Goal: Task Accomplishment & Management: Manage account settings

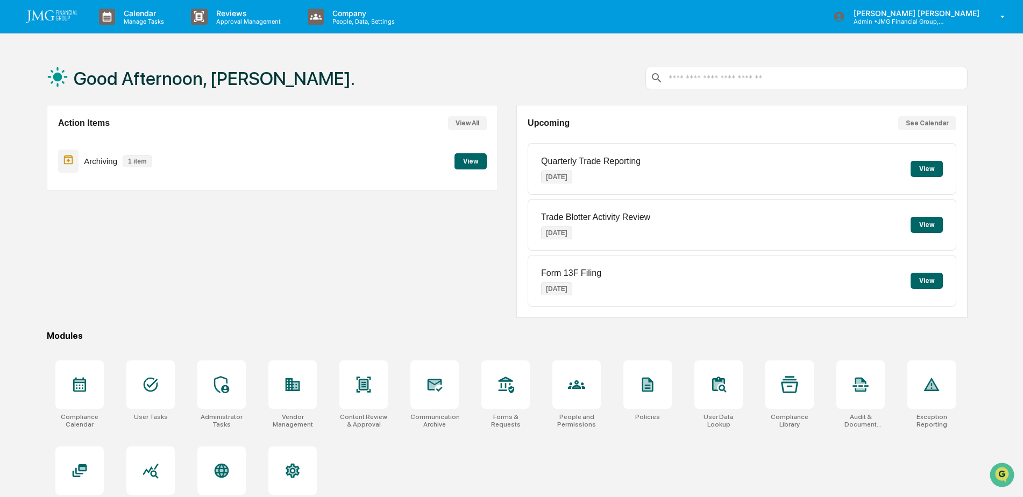
scroll to position [51, 0]
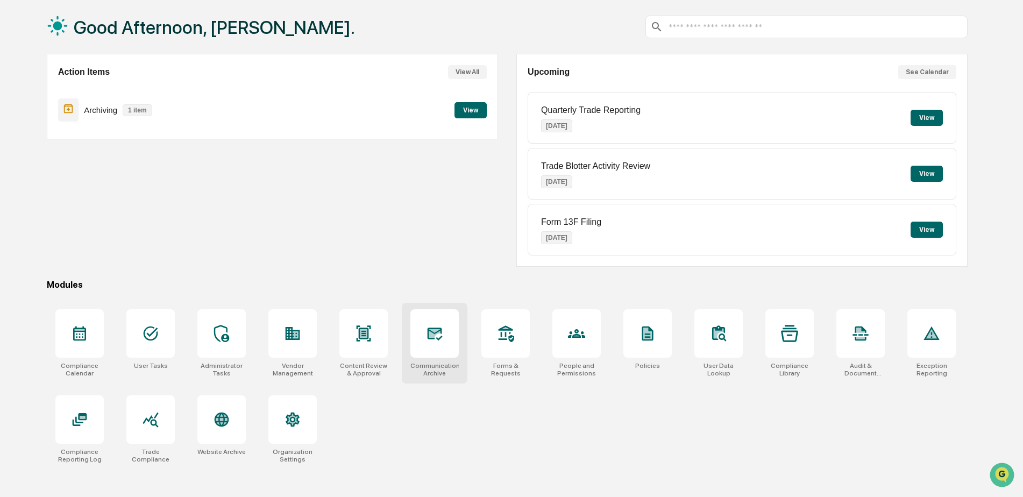
click at [426, 336] on div at bounding box center [434, 333] width 48 height 48
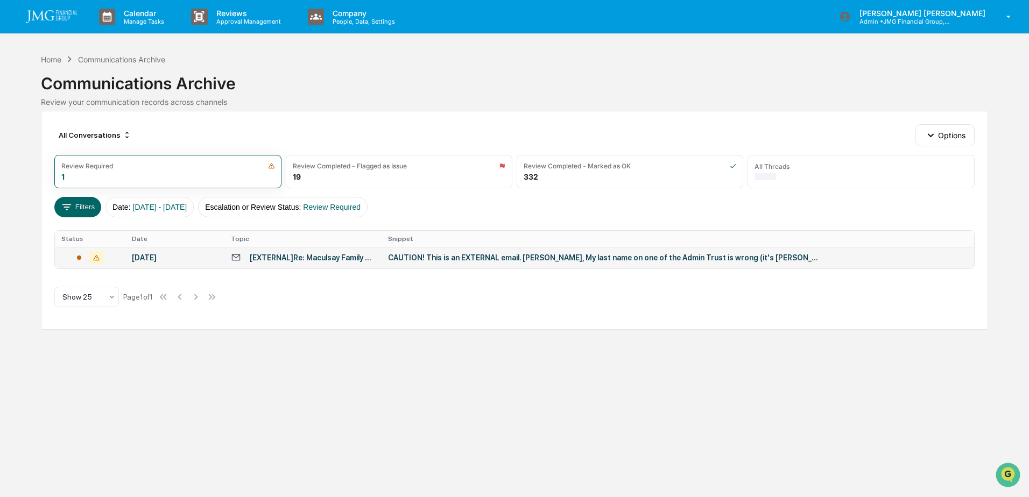
click at [490, 261] on div "CAUTION! This is an EXTERNAL email. [PERSON_NAME], My last name on one of the A…" at bounding box center [603, 257] width 430 height 9
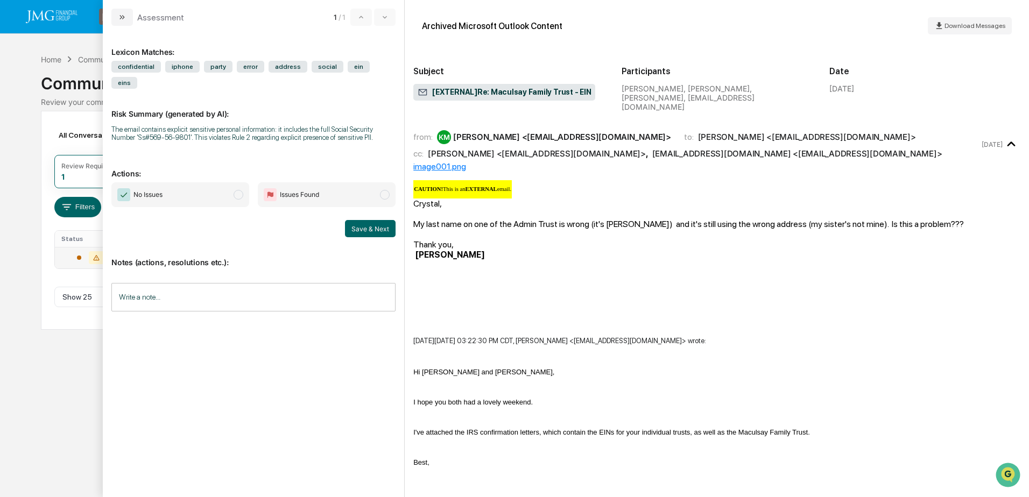
click at [48, 361] on div "Calendar Manage Tasks Reviews Approval Management Company People, Data, Setting…" at bounding box center [514, 248] width 1029 height 497
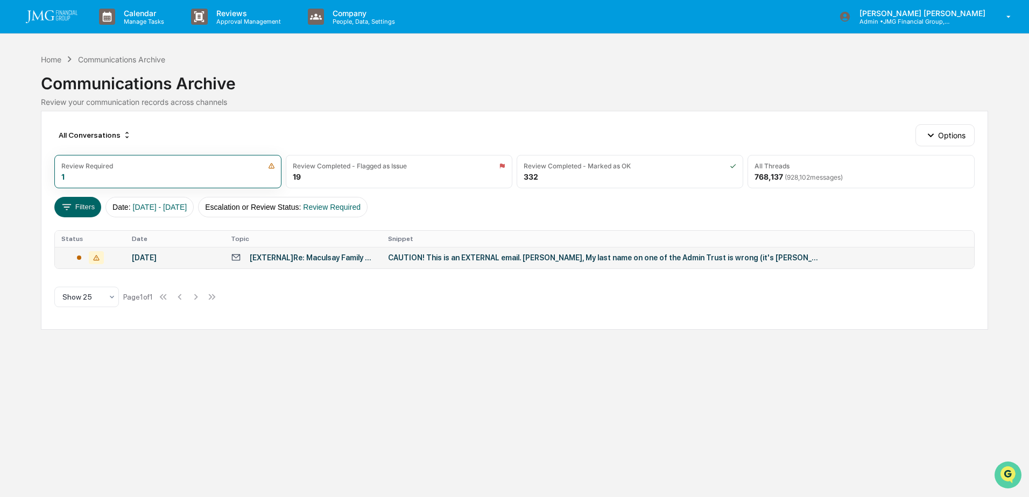
drag, startPoint x: 2015, startPoint y: 919, endPoint x: 1013, endPoint y: 474, distance: 1096.2
click at [1013, 473] on img "Open customer support" at bounding box center [1007, 475] width 27 height 22
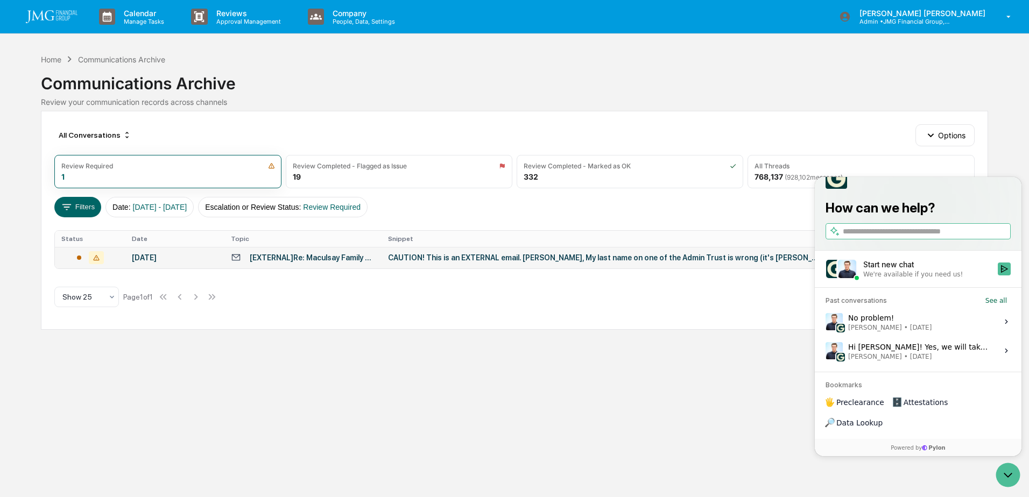
click at [933, 270] on div "Start new chat" at bounding box center [927, 264] width 128 height 11
click at [997, 275] on button "Start new chat We're available if you need us!" at bounding box center [1003, 269] width 13 height 13
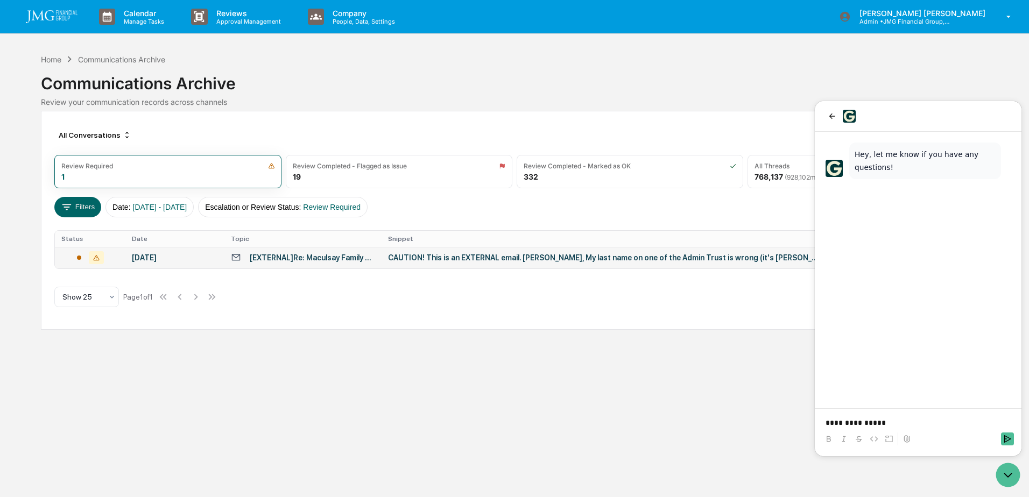
click at [906, 426] on p "**********" at bounding box center [917, 422] width 185 height 11
click at [914, 427] on p "**********" at bounding box center [917, 418] width 185 height 22
click at [927, 423] on p "**********" at bounding box center [917, 418] width 185 height 22
click at [907, 442] on icon at bounding box center [906, 439] width 9 height 9
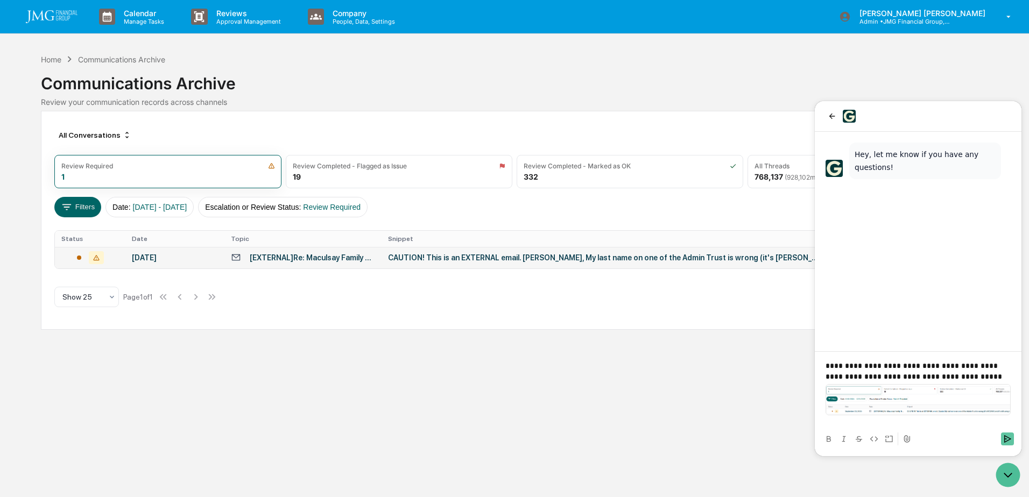
click at [1010, 439] on icon "Send" at bounding box center [1007, 439] width 9 height 9
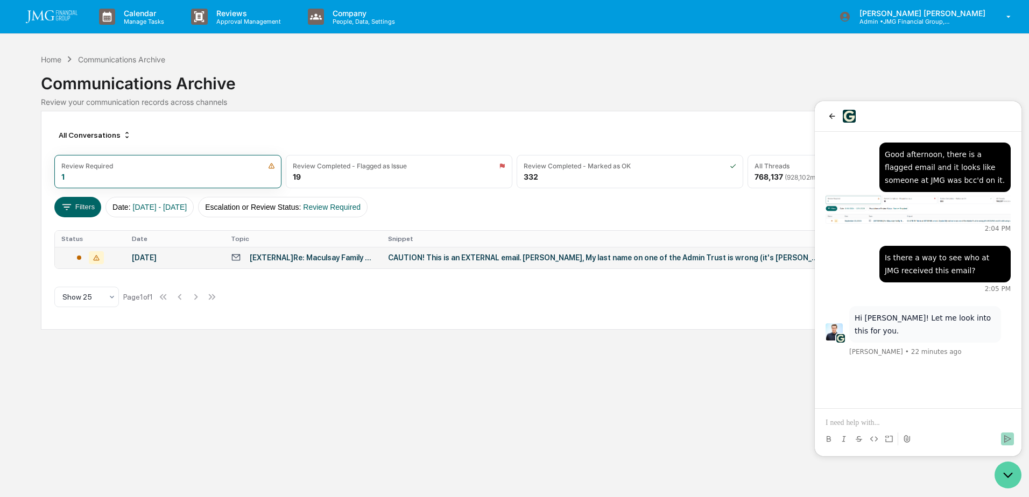
click at [1005, 477] on icon "Open customer support" at bounding box center [1007, 475] width 27 height 27
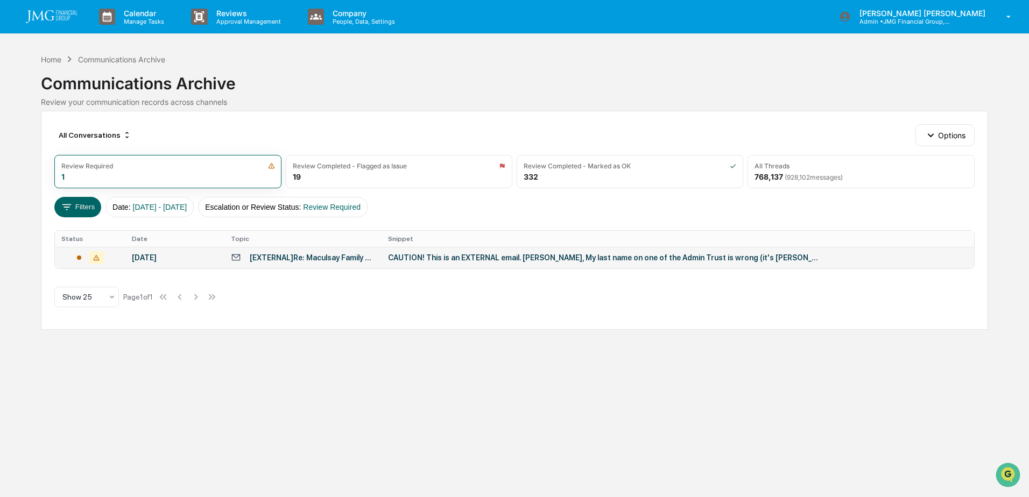
click at [66, 22] on img at bounding box center [52, 16] width 52 height 13
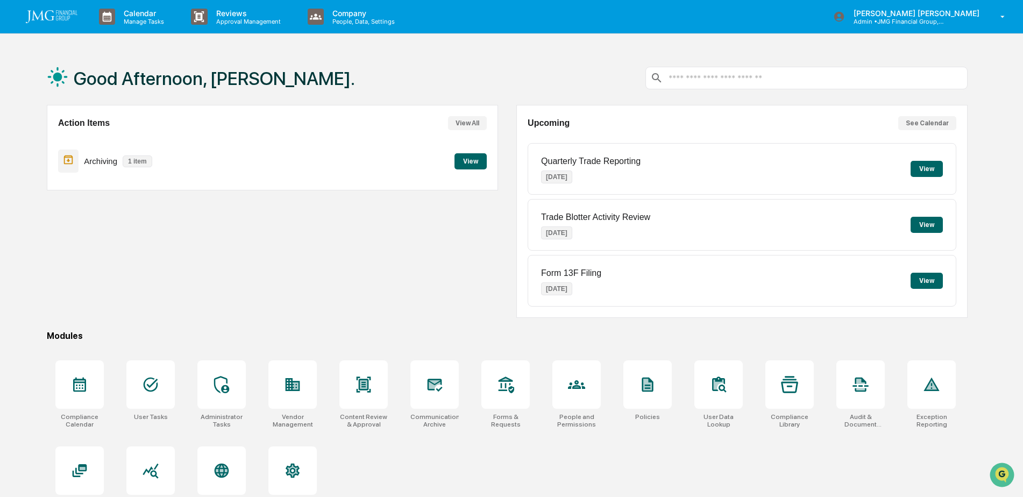
scroll to position [51, 0]
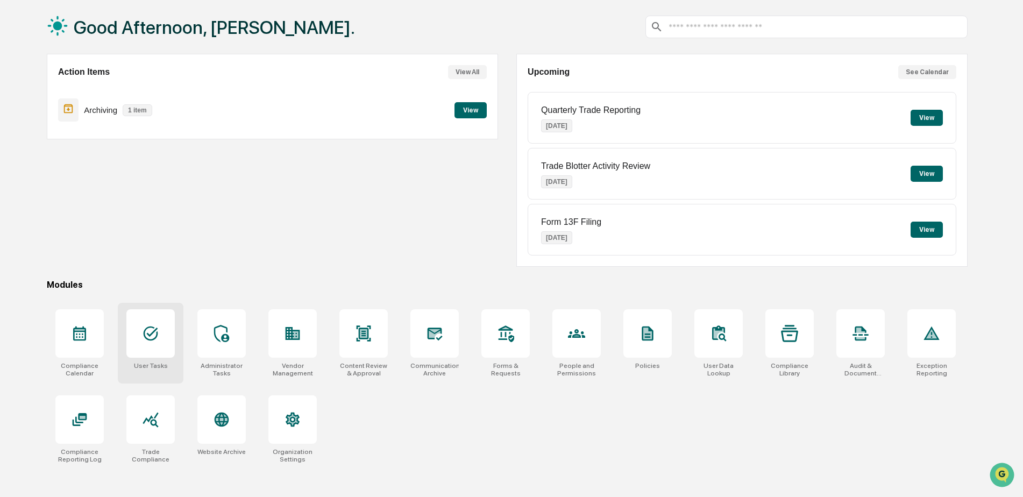
click at [170, 334] on div at bounding box center [150, 333] width 48 height 48
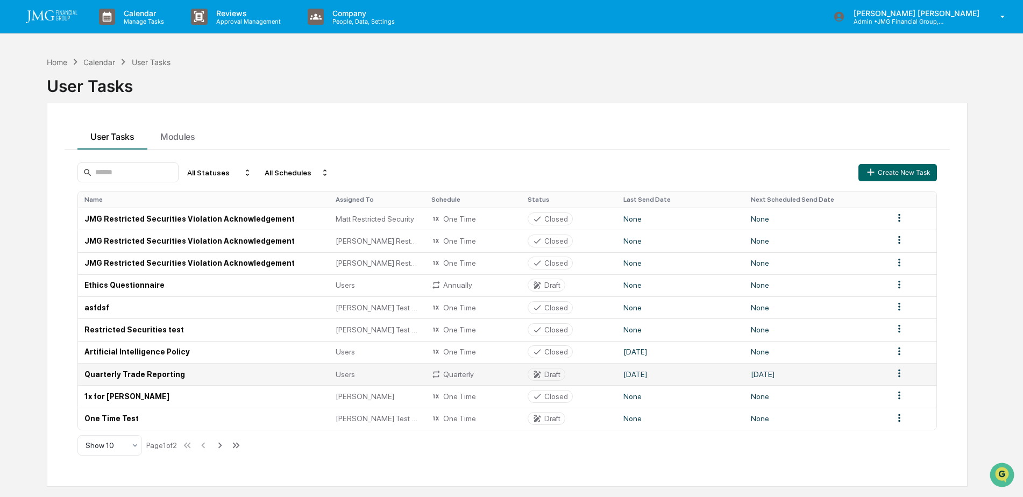
click at [196, 375] on td "Quarterly Trade Reporting" at bounding box center [203, 374] width 251 height 22
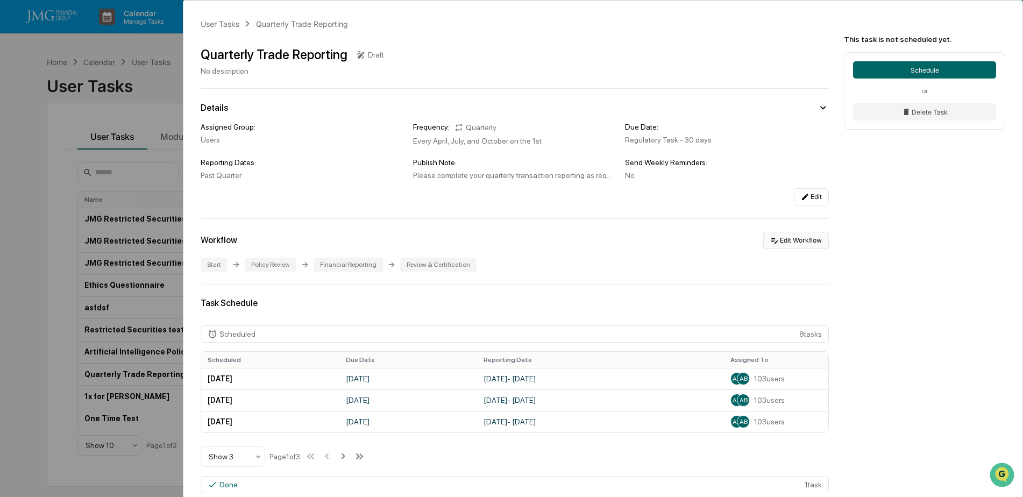
click at [812, 240] on button "Edit Workflow" at bounding box center [796, 240] width 66 height 17
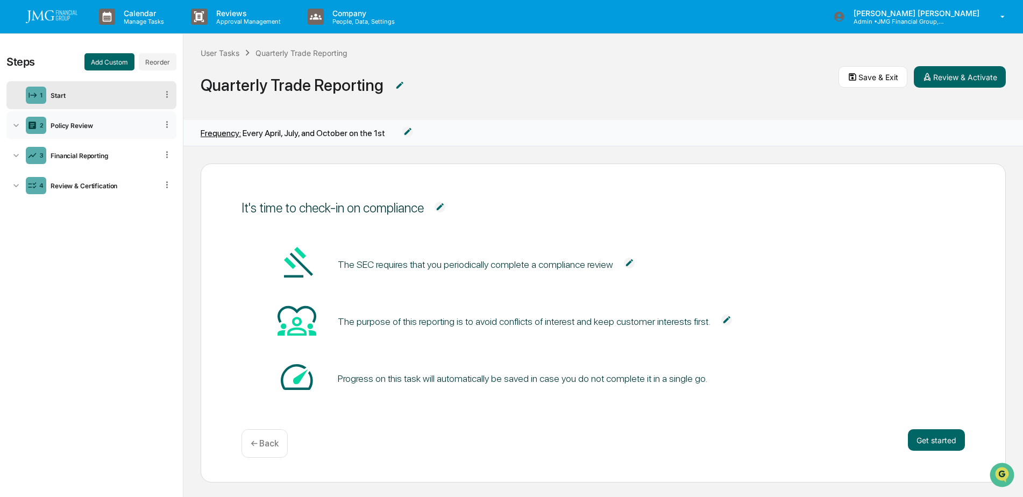
click at [73, 118] on div "2 Policy Review" at bounding box center [91, 125] width 170 height 28
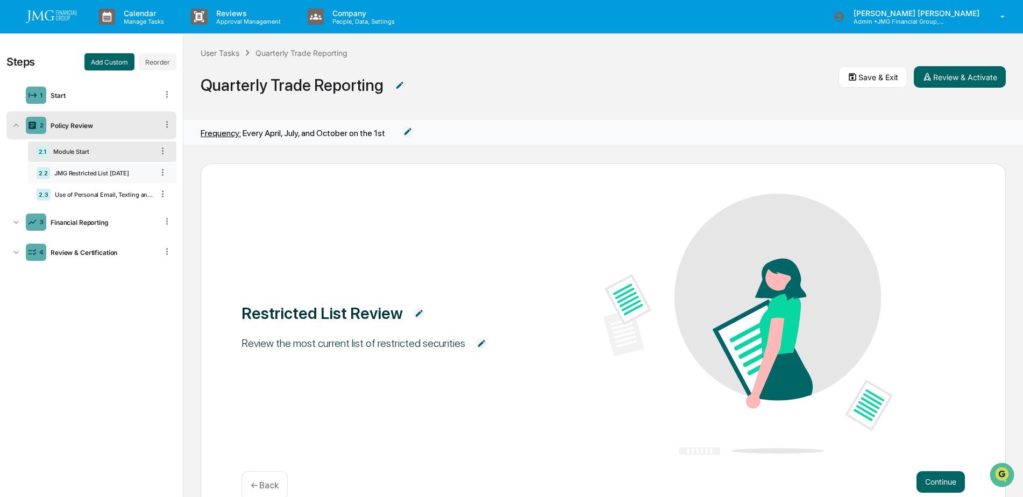
click at [103, 170] on div "JMG Restricted List 06.30.25" at bounding box center [101, 173] width 103 height 8
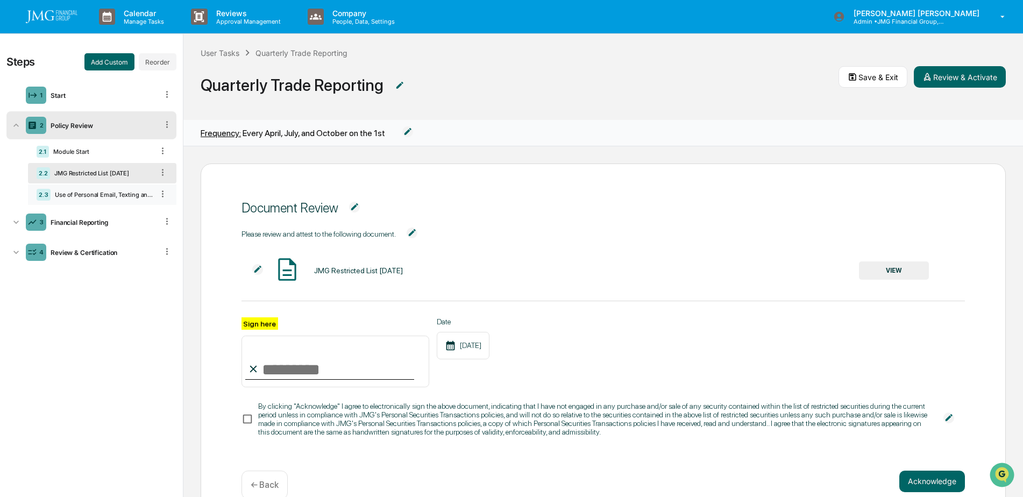
click at [105, 195] on div "Use of Personal Email, Texting and Social Media" at bounding box center [102, 195] width 103 height 8
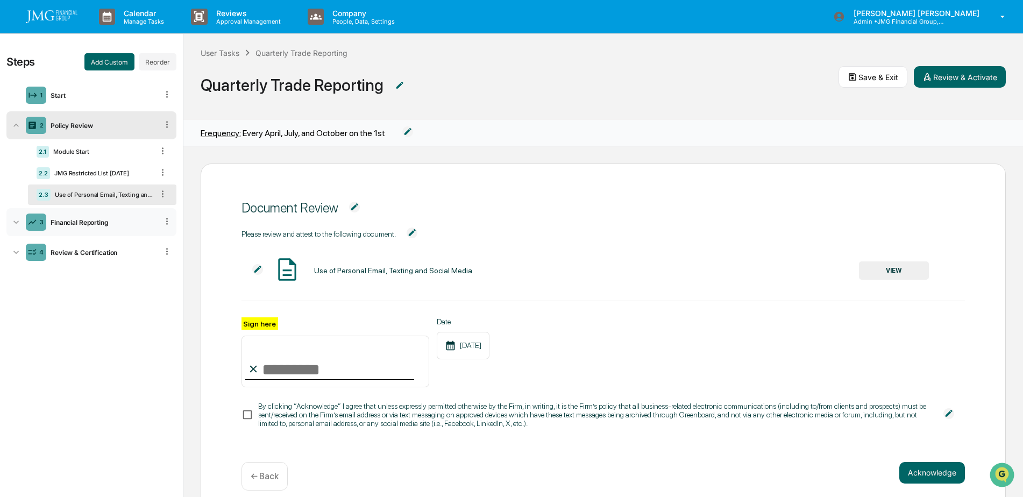
click at [94, 220] on div "Financial Reporting" at bounding box center [101, 222] width 111 height 8
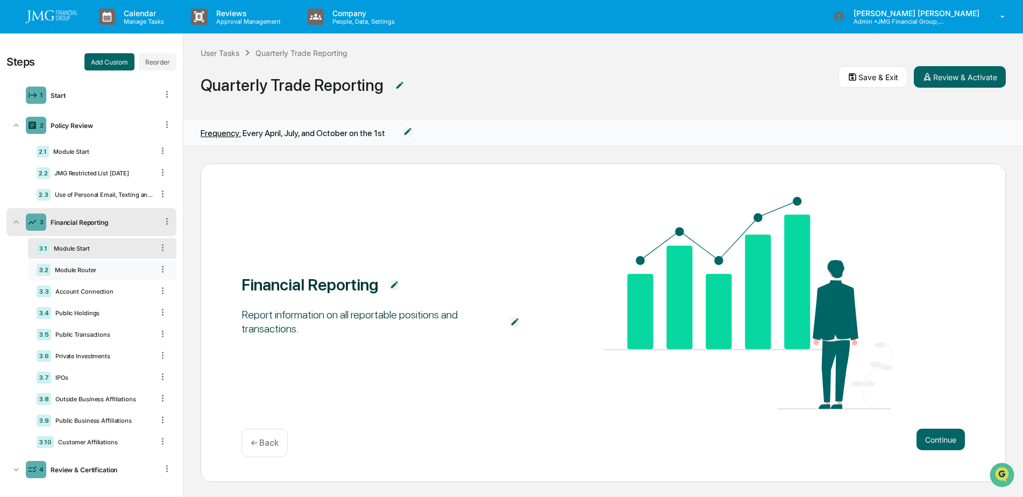
scroll to position [8, 0]
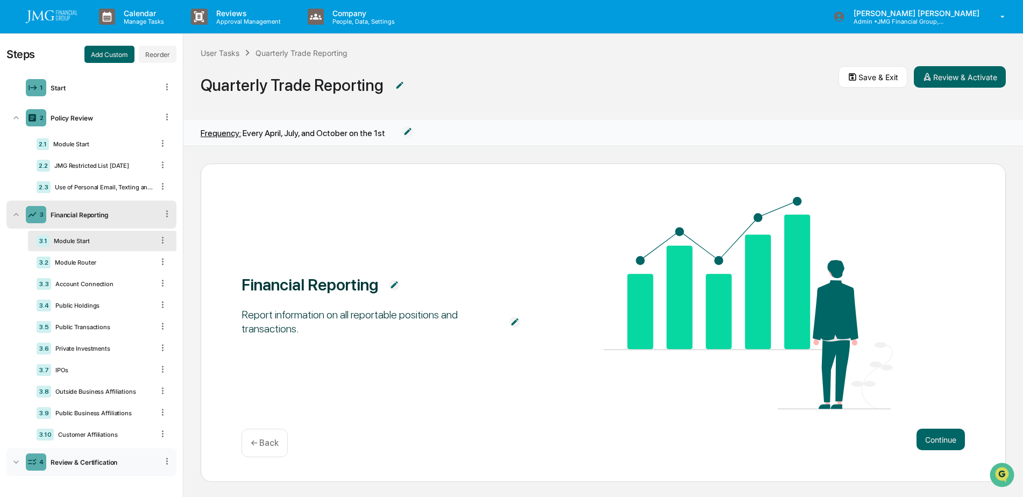
click at [107, 467] on div "4 Review & Certification" at bounding box center [91, 462] width 170 height 28
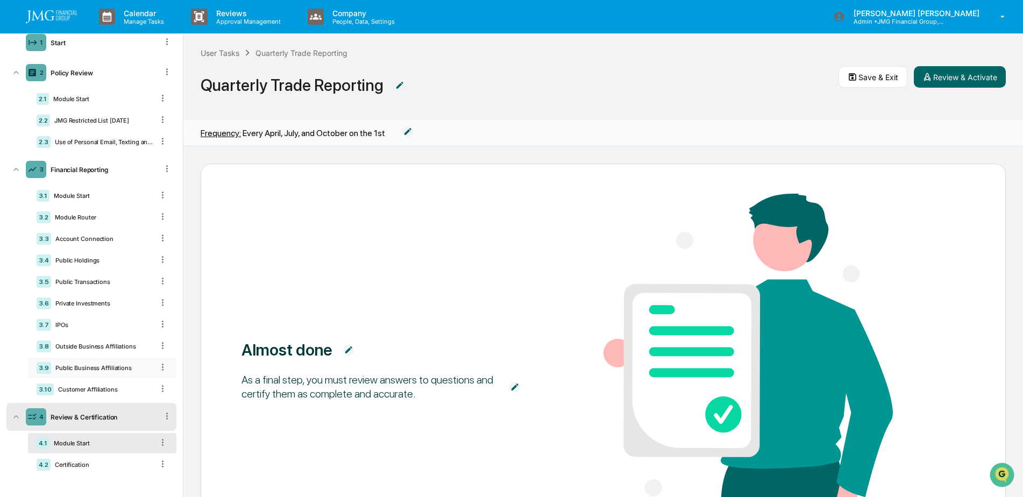
scroll to position [0, 0]
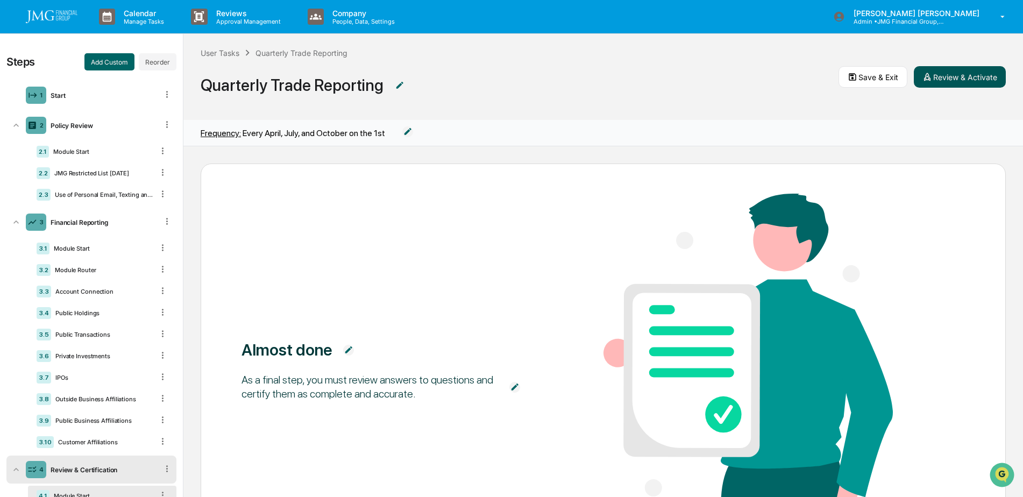
click at [953, 79] on button "Review & Activate" at bounding box center [960, 77] width 92 height 22
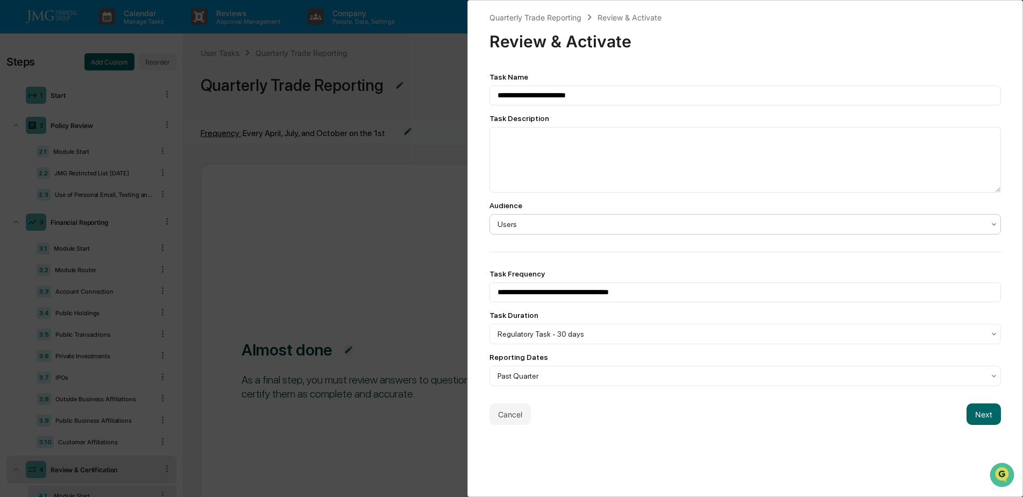
click at [990, 222] on icon at bounding box center [994, 224] width 9 height 9
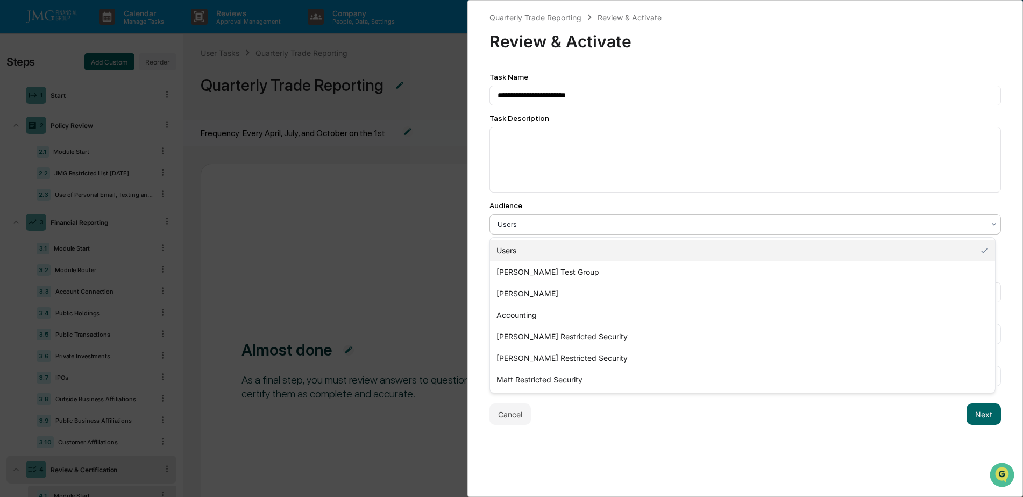
click at [1004, 211] on div "**********" at bounding box center [745, 248] width 556 height 497
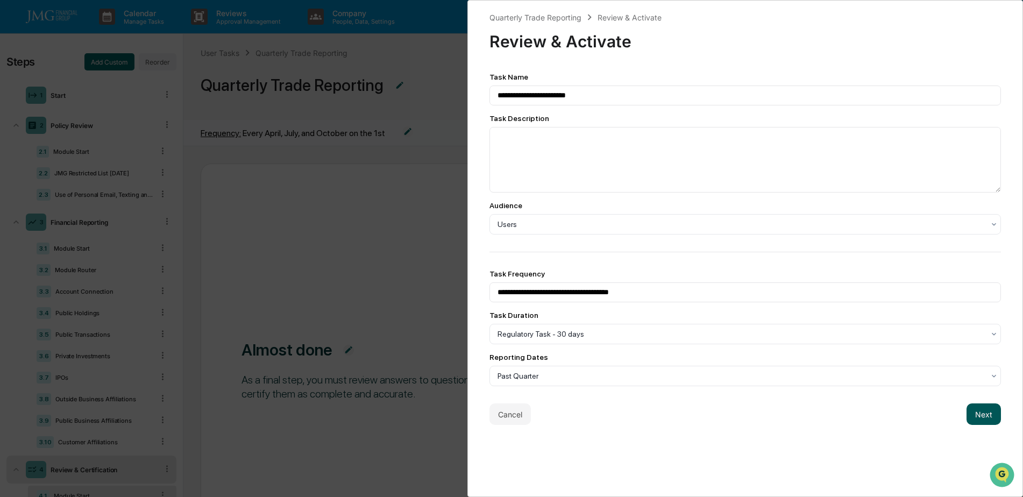
click at [986, 416] on button "Next" at bounding box center [984, 414] width 34 height 22
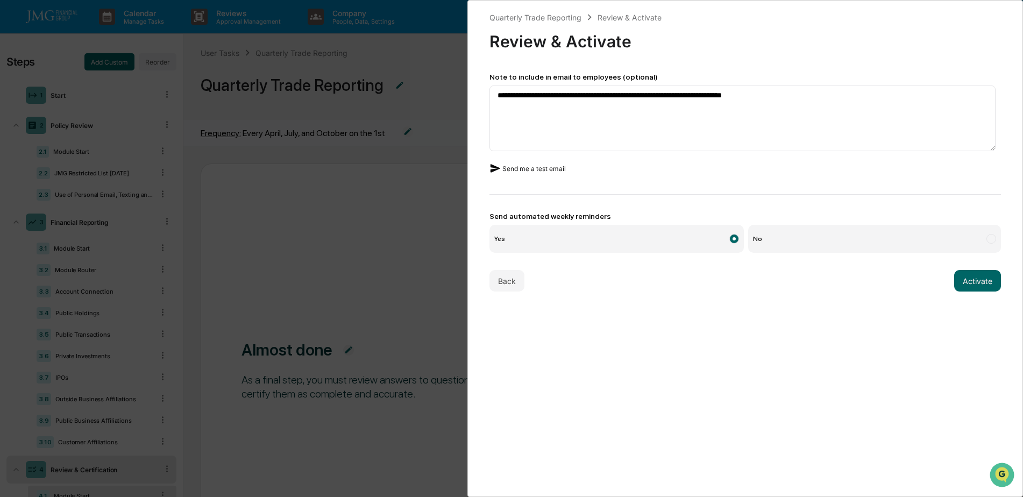
click at [521, 170] on button "Send me a test email" at bounding box center [528, 168] width 76 height 17
click at [924, 395] on div "**********" at bounding box center [745, 248] width 556 height 497
click at [973, 287] on button "Activate" at bounding box center [977, 281] width 47 height 22
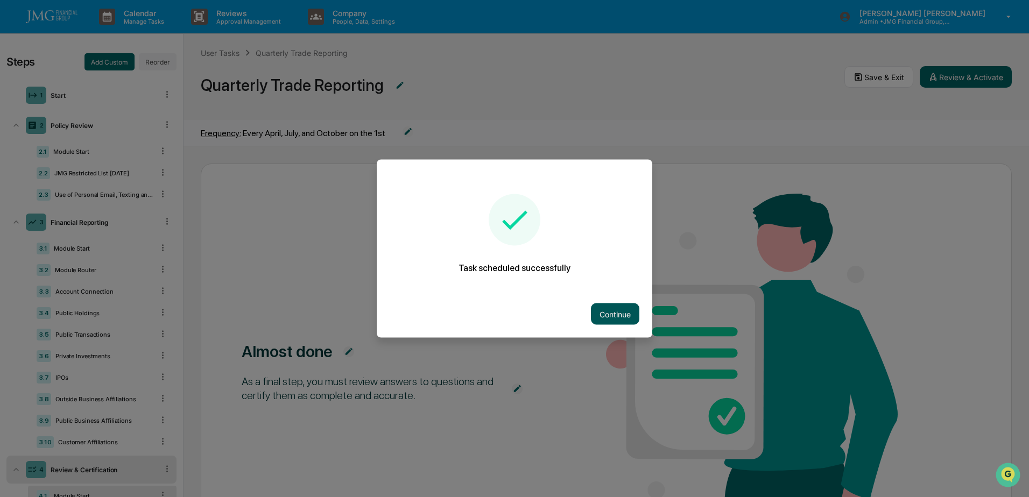
click at [615, 317] on button "Continue" at bounding box center [615, 314] width 48 height 22
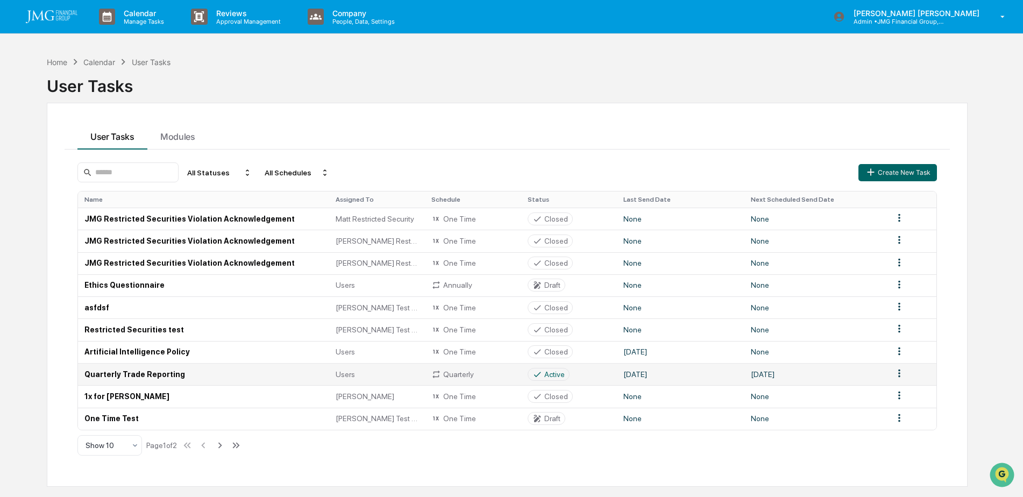
click at [487, 376] on div "Quarterly" at bounding box center [472, 375] width 83 height 10
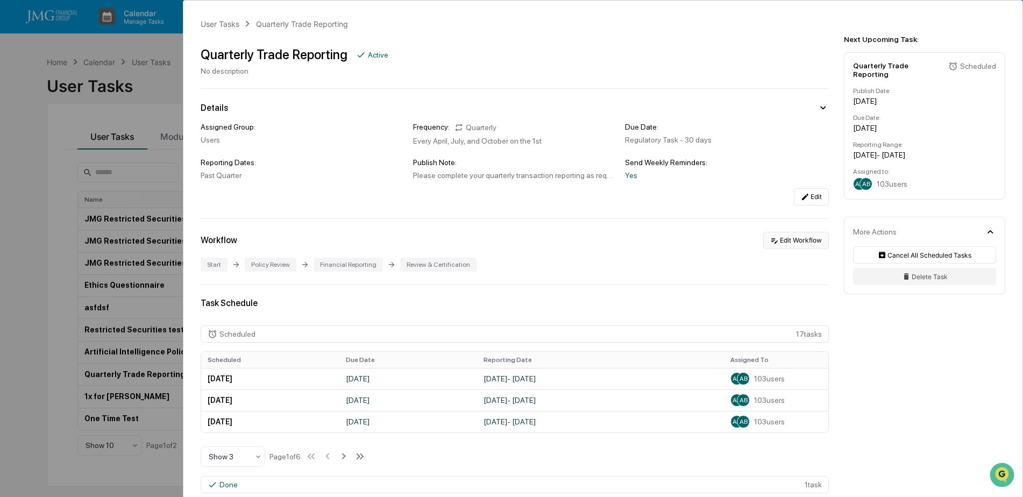
click at [780, 246] on button "Edit Workflow" at bounding box center [796, 240] width 66 height 17
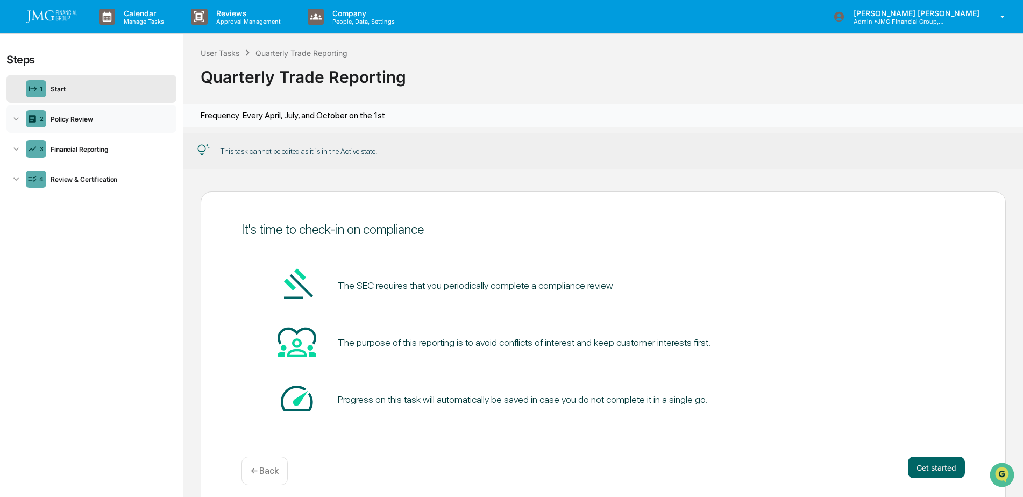
click at [81, 130] on div "2 Policy Review" at bounding box center [91, 119] width 170 height 28
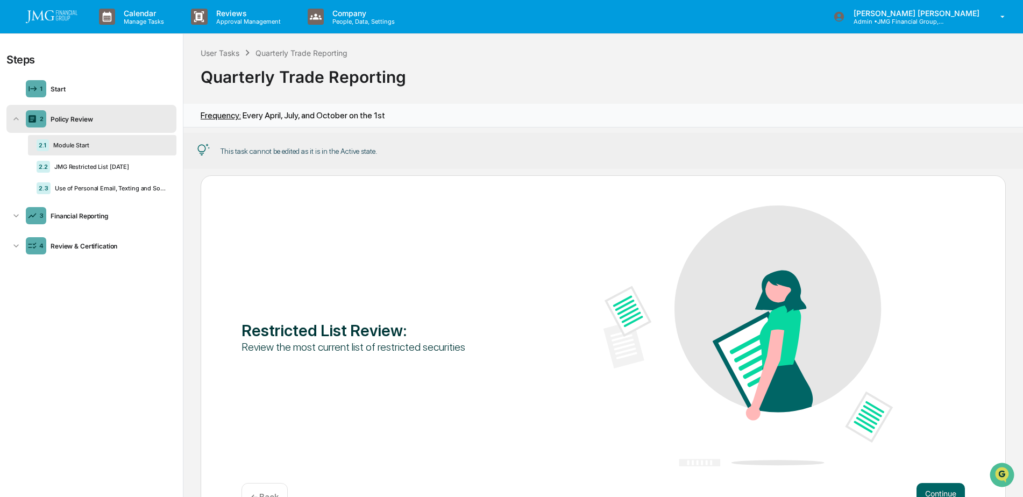
scroll to position [70, 0]
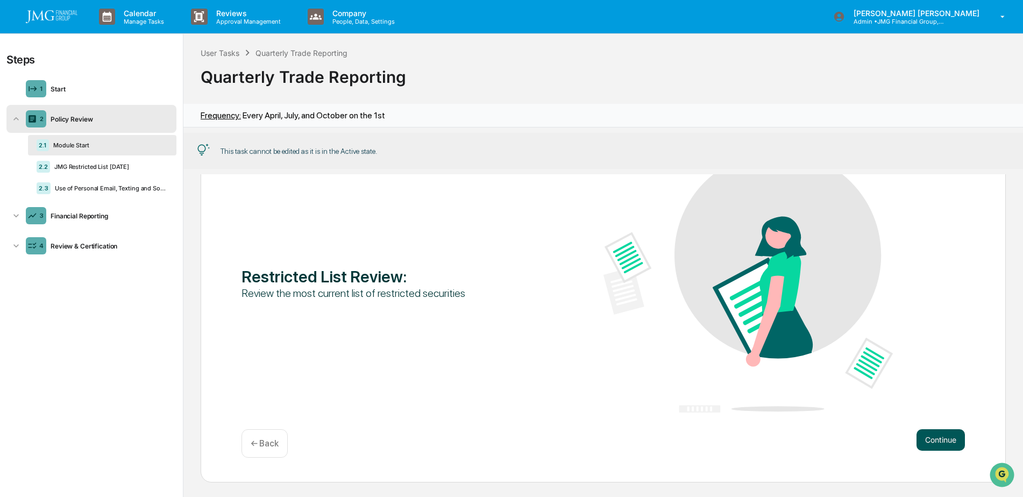
click at [953, 437] on button "Continue" at bounding box center [941, 440] width 48 height 22
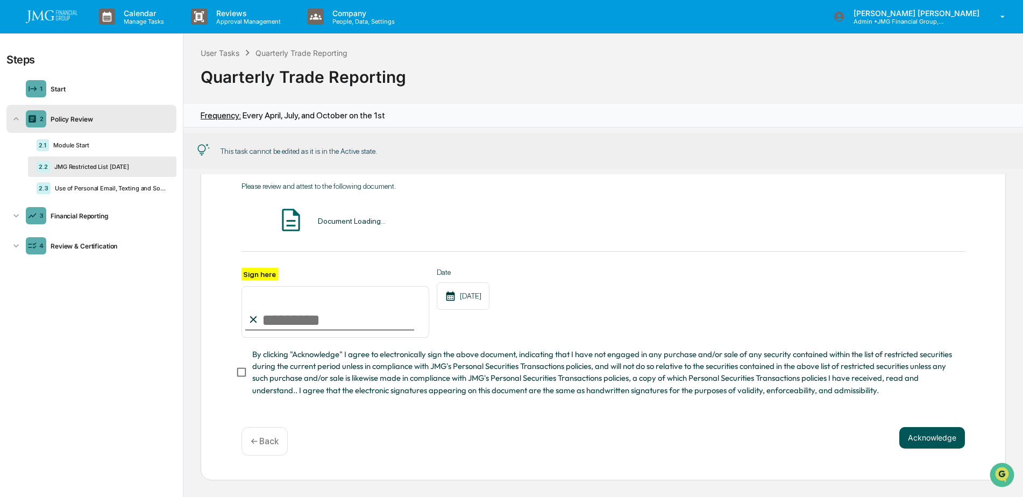
scroll to position [63, 0]
click at [126, 190] on div "Use of Personal Email, Texting and Social Media" at bounding box center [109, 189] width 117 height 8
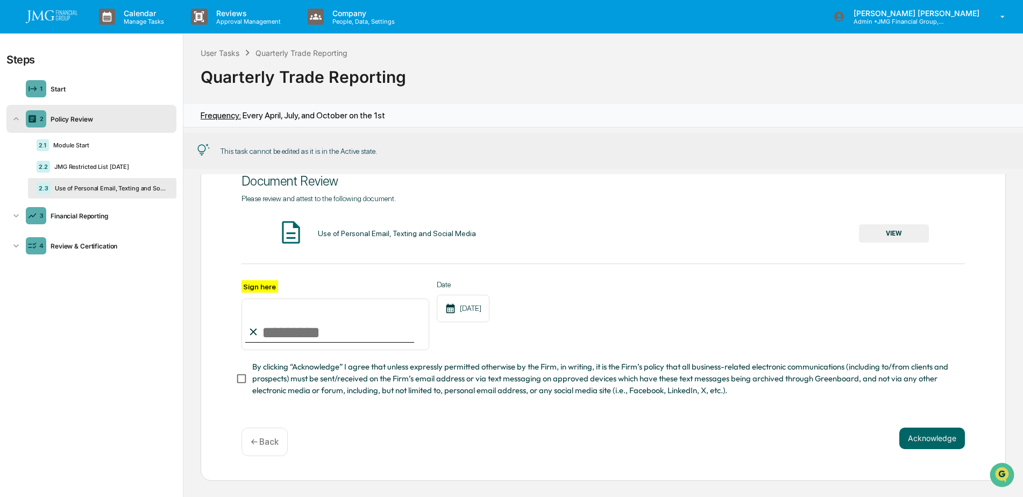
click at [865, 236] on button "VIEW" at bounding box center [894, 233] width 70 height 18
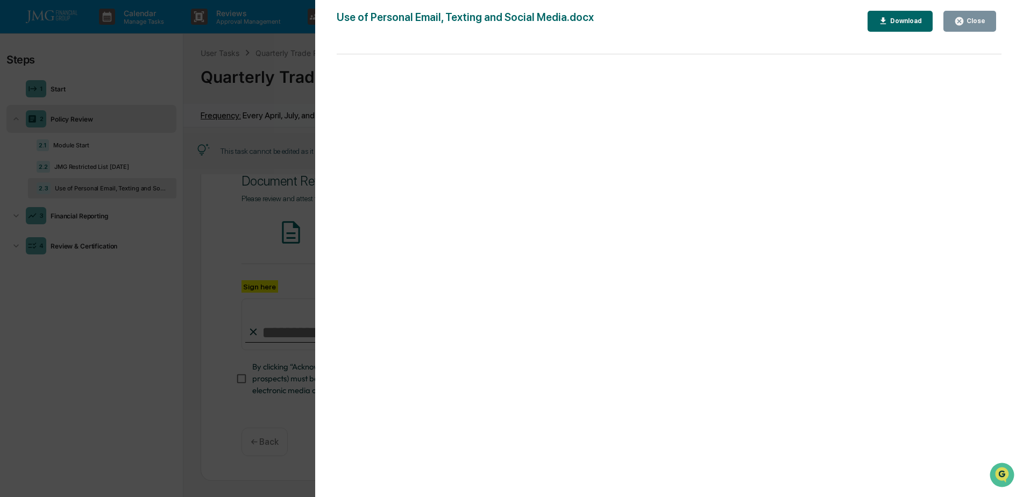
click at [979, 25] on div "Close" at bounding box center [969, 21] width 31 height 10
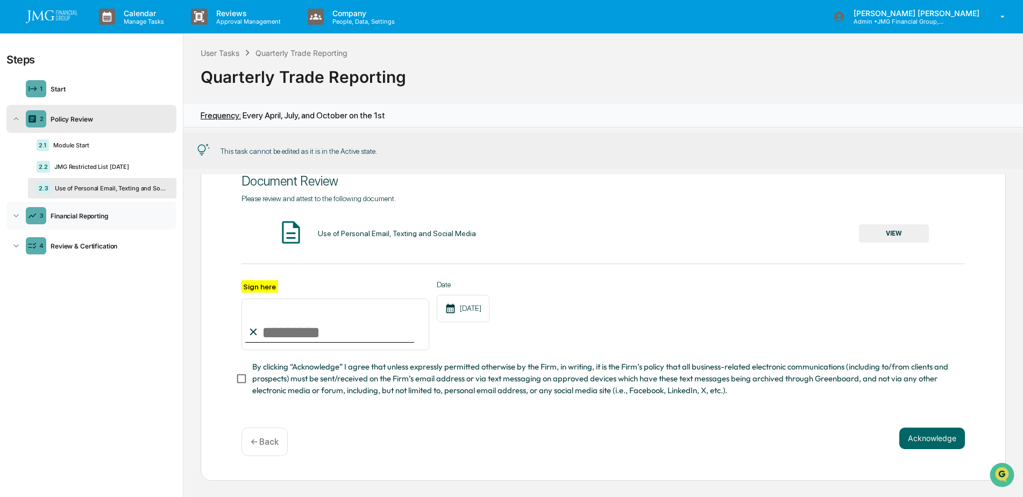
click at [69, 225] on div "3 Financial Reporting" at bounding box center [91, 216] width 170 height 28
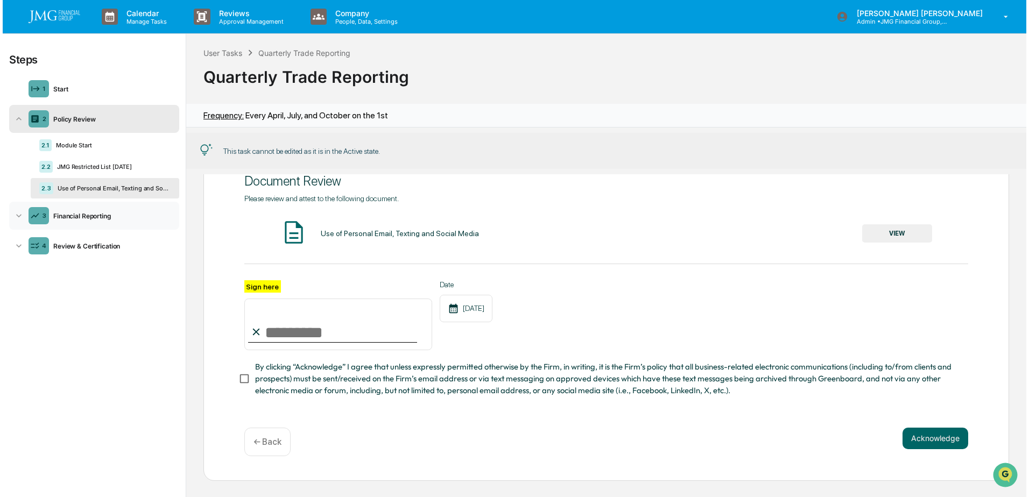
scroll to position [29, 0]
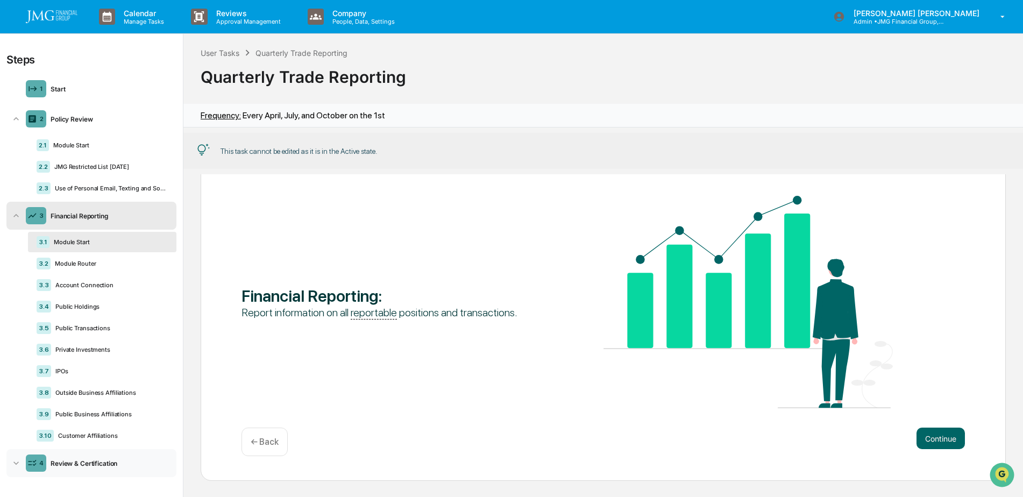
click at [102, 464] on div "Review & Certification" at bounding box center [109, 463] width 126 height 8
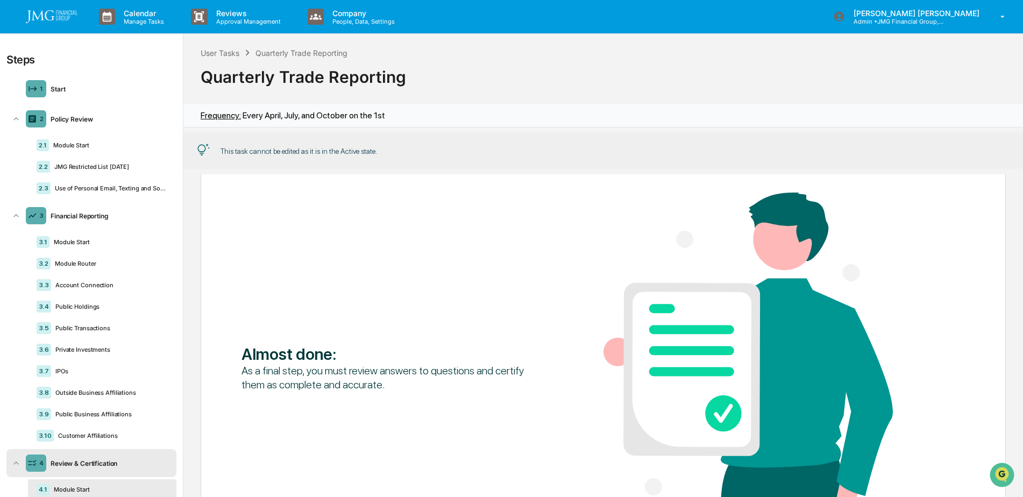
click at [56, 19] on img at bounding box center [52, 16] width 52 height 13
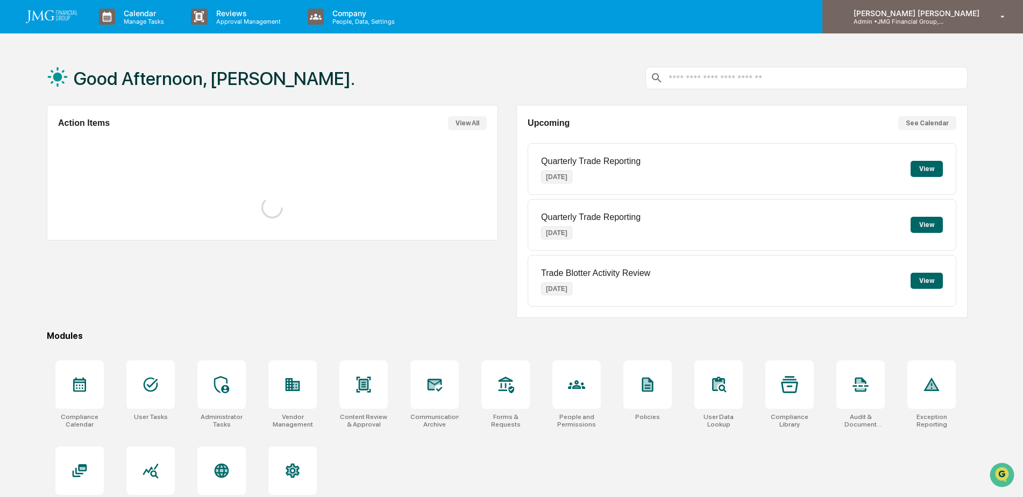
click at [937, 29] on div "Steven Lennart Admin • JMG Financial Group, Ltd." at bounding box center [923, 16] width 201 height 33
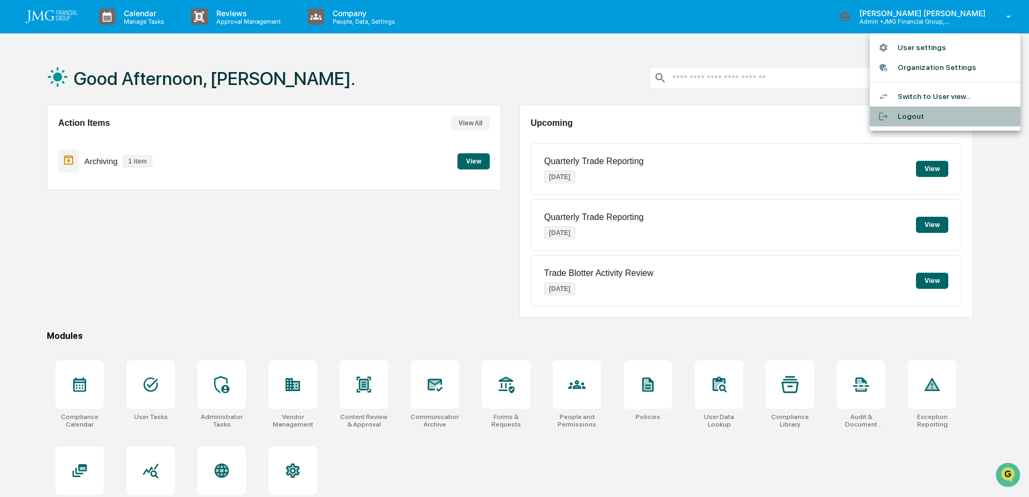
click at [919, 112] on li "Logout" at bounding box center [944, 117] width 151 height 20
